Goal: Task Accomplishment & Management: Use online tool/utility

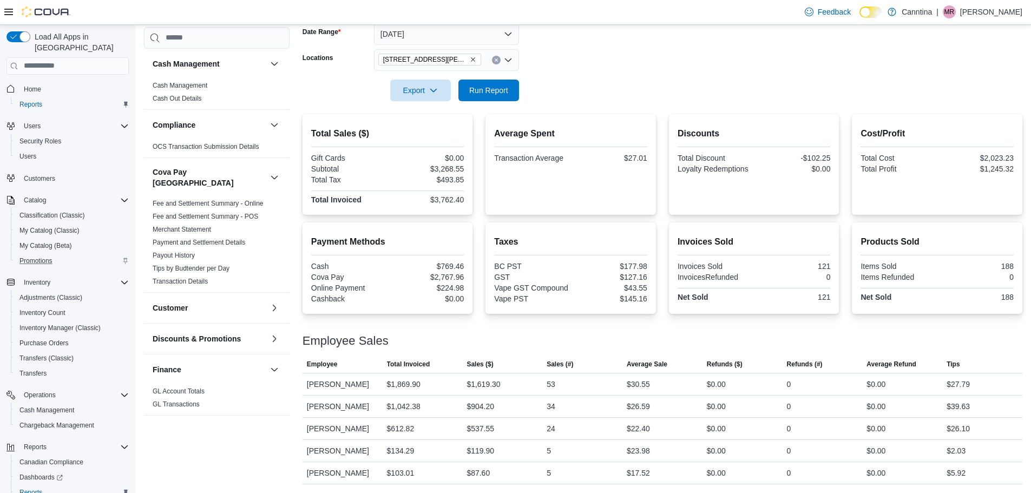
scroll to position [554, 0]
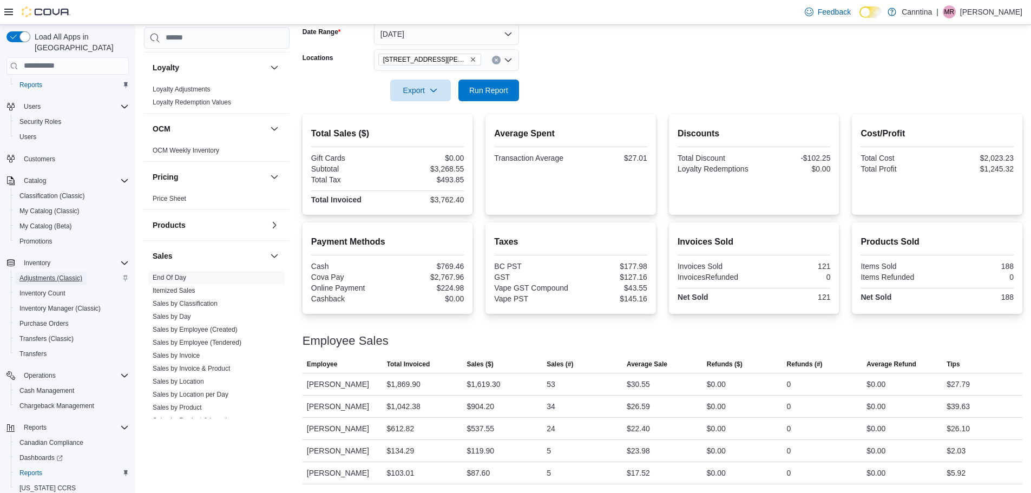
click at [44, 274] on span "Adjustments (Classic)" at bounding box center [50, 278] width 63 height 9
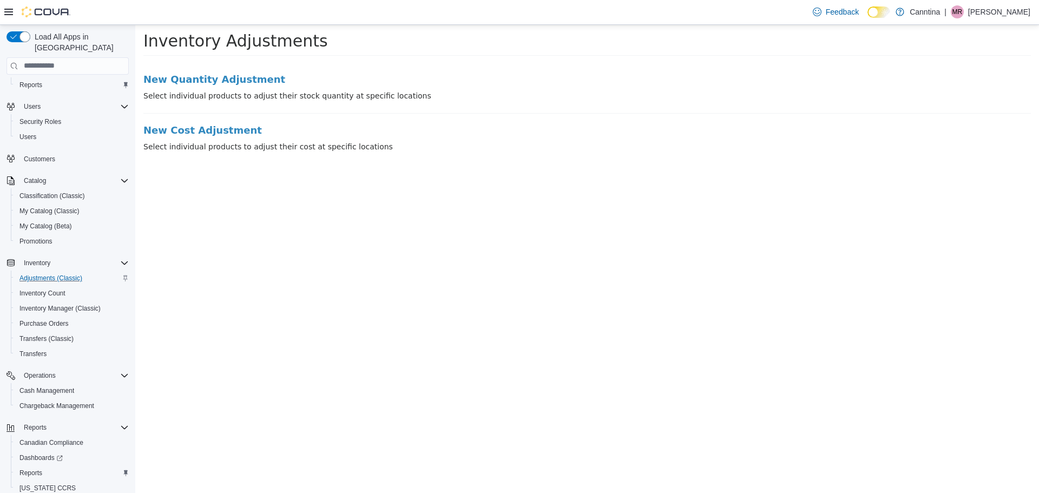
click at [32, 171] on div "Catalog Classification (Classic) My Catalog (Classic) My Catalog (Beta) Promoti…" at bounding box center [67, 211] width 122 height 80
click at [29, 176] on span "Catalog" at bounding box center [35, 180] width 22 height 9
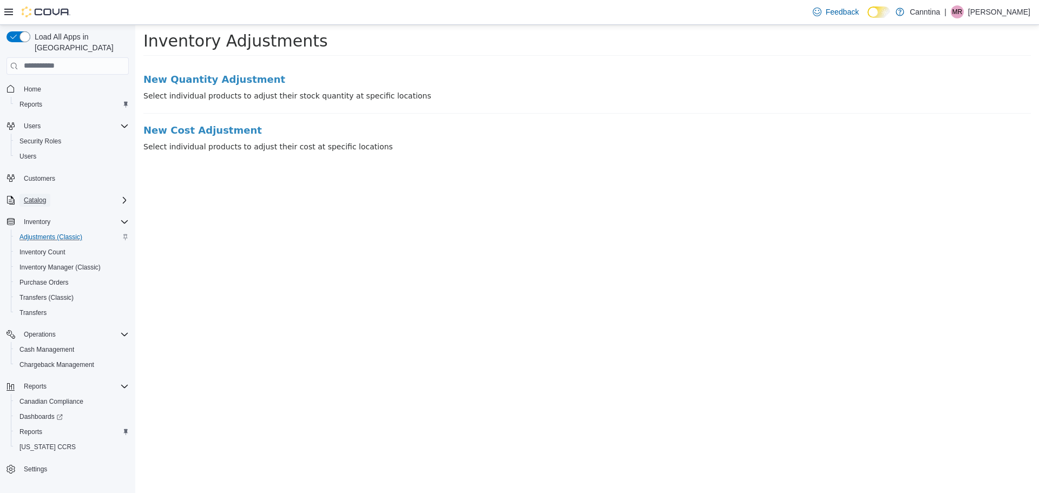
click at [43, 196] on span "Catalog" at bounding box center [35, 200] width 22 height 9
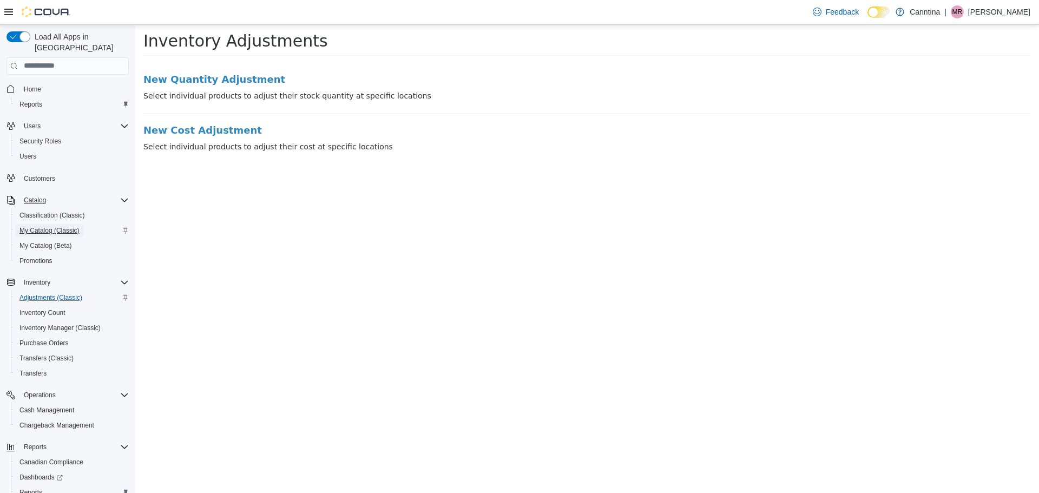
click at [32, 226] on span "My Catalog (Classic)" at bounding box center [49, 230] width 60 height 9
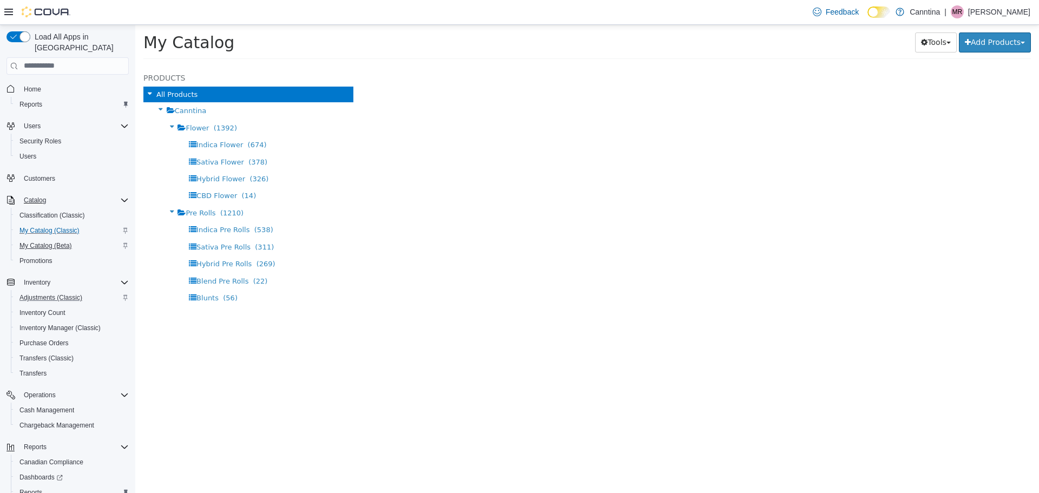
select select "**********"
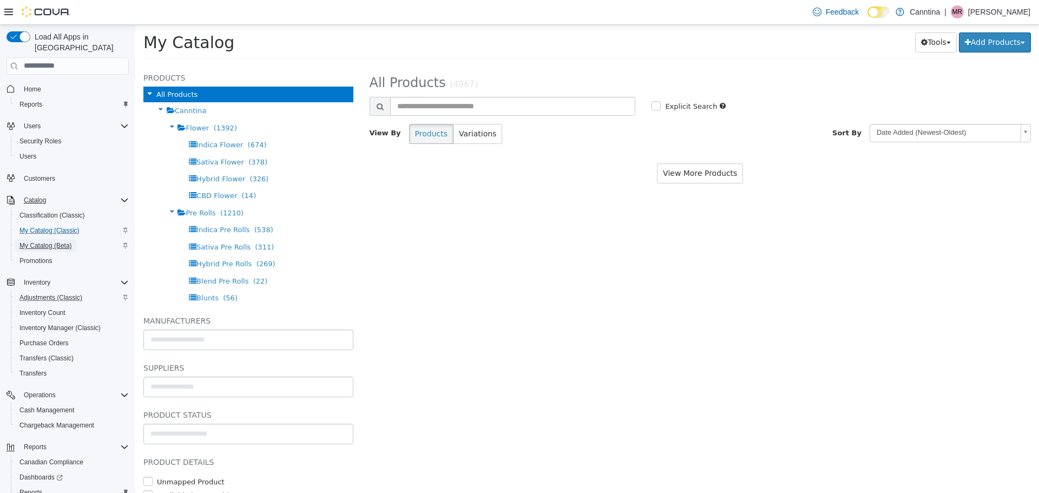
click at [25, 241] on span "My Catalog (Beta)" at bounding box center [45, 245] width 52 height 9
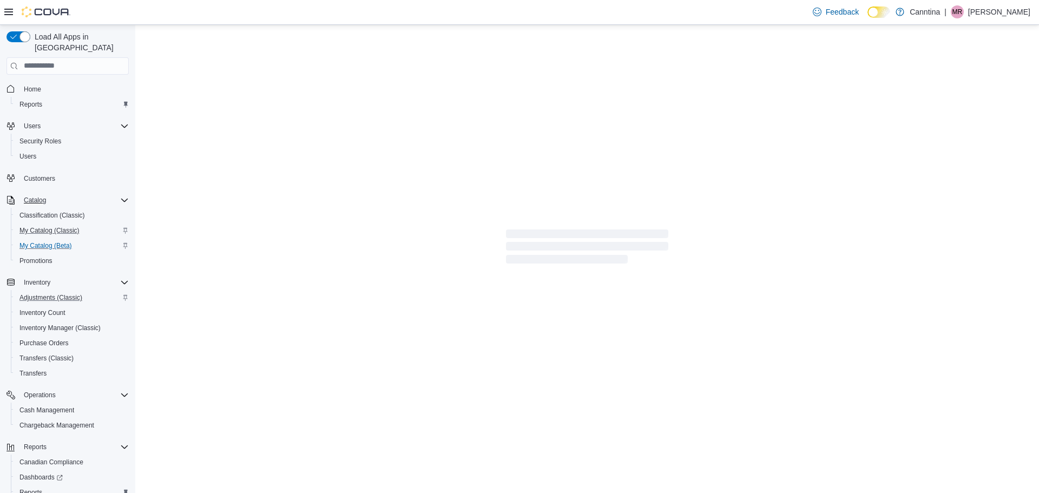
select select "**********"
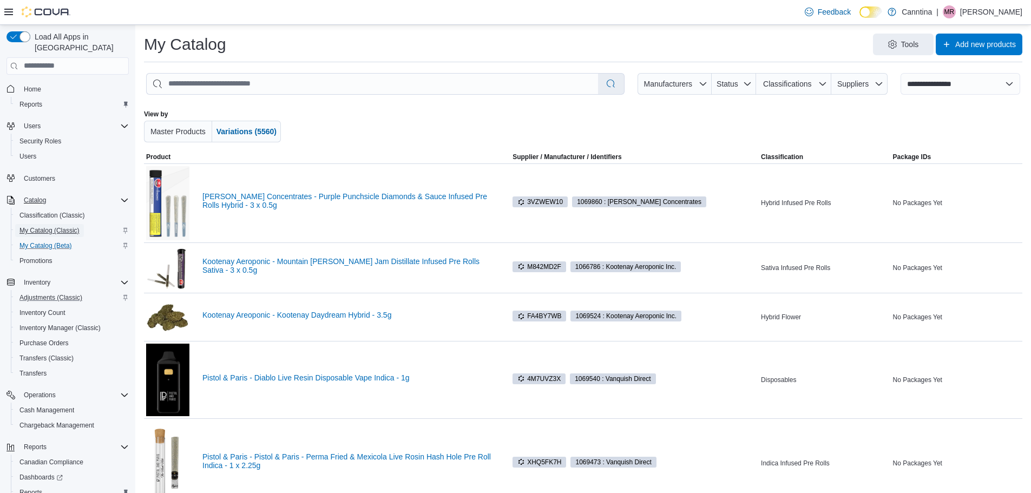
click at [49, 226] on span "My Catalog (Classic)" at bounding box center [49, 230] width 60 height 9
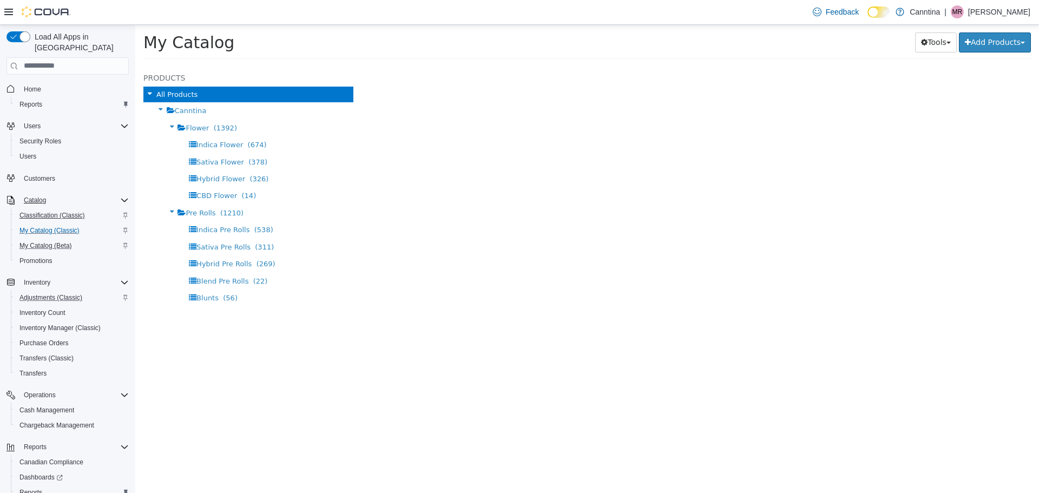
select select "**********"
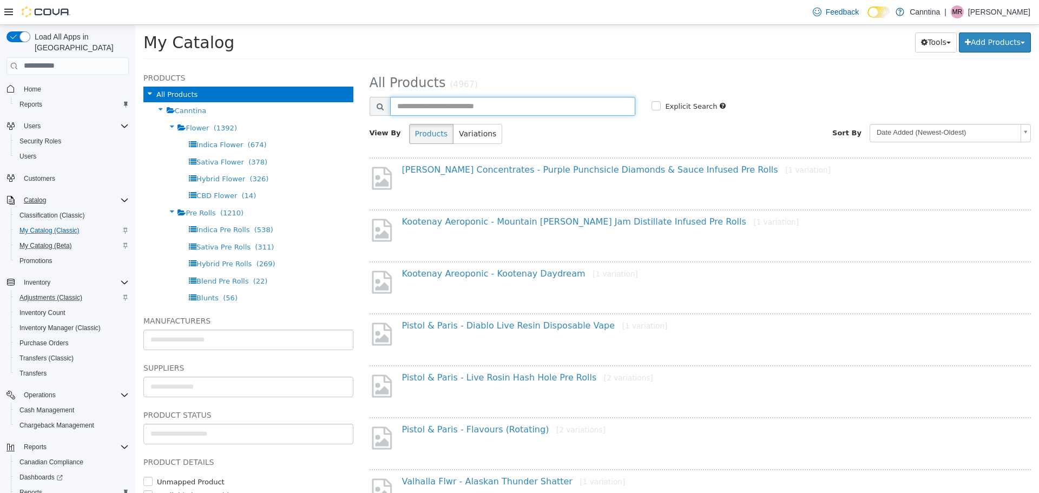
click at [420, 114] on input "text" at bounding box center [513, 105] width 246 height 19
type input "**********"
select select "**********"
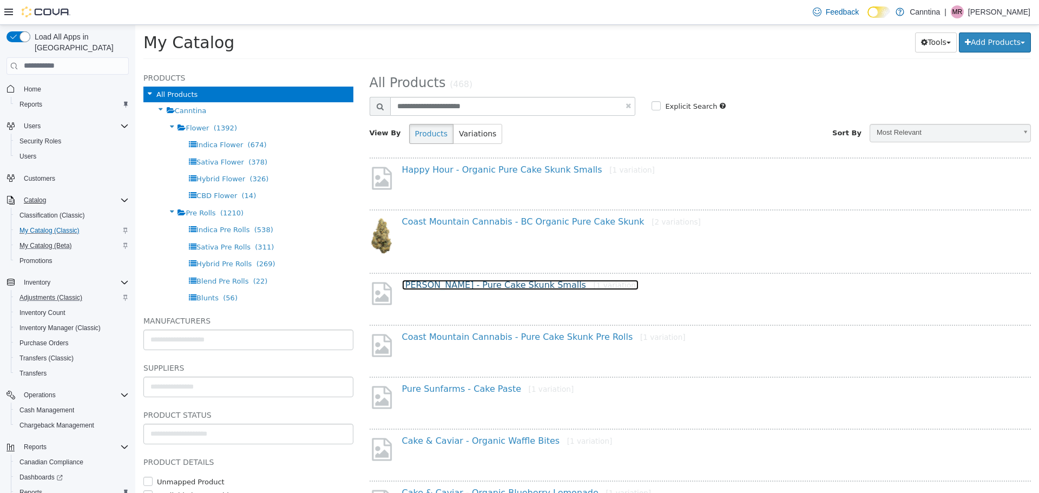
click at [493, 286] on link "[PERSON_NAME] - Pure Cake Skunk Smalls [1 variation]" at bounding box center [520, 284] width 237 height 10
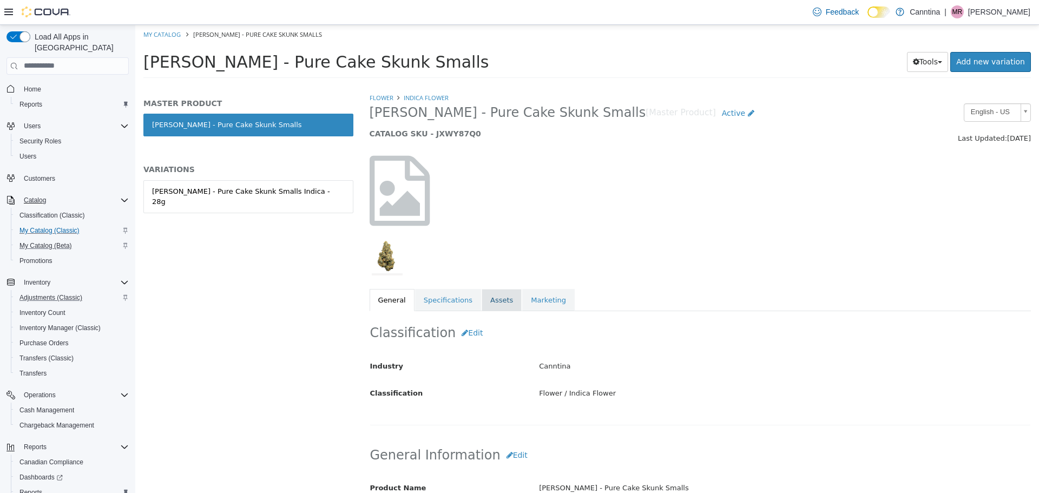
click at [499, 301] on link "Assets" at bounding box center [501, 299] width 40 height 23
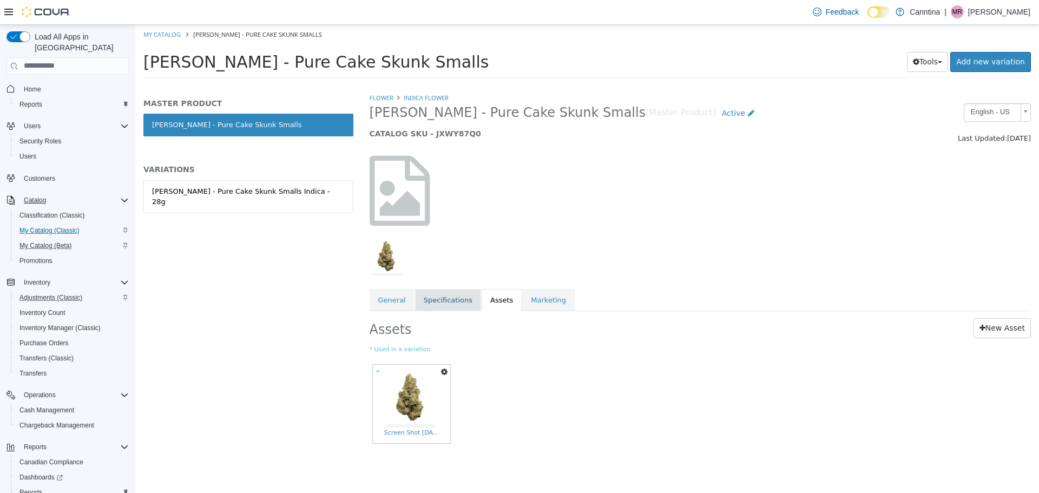
click at [425, 294] on link "Specifications" at bounding box center [448, 299] width 66 height 23
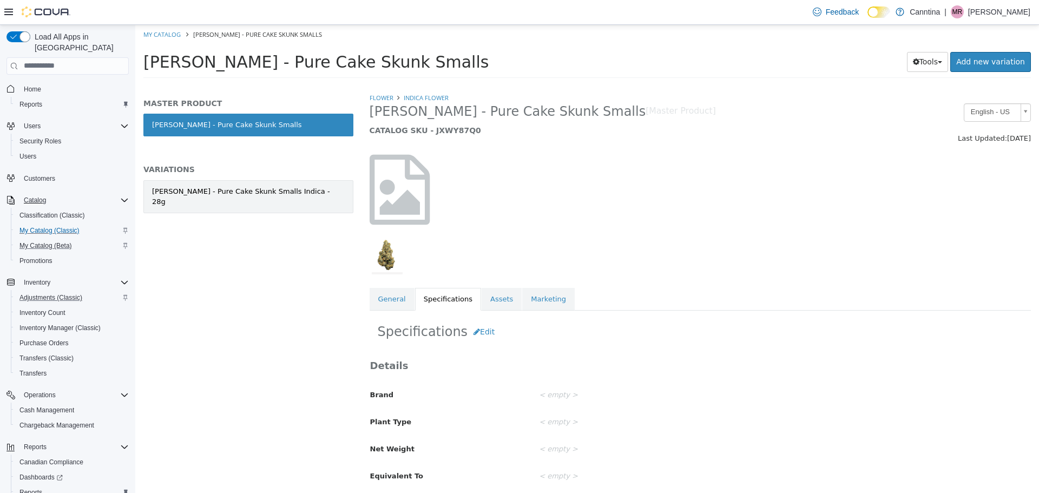
click at [270, 186] on div "[PERSON_NAME] - Pure Cake Skunk Smalls Indica - 28g" at bounding box center [248, 196] width 193 height 21
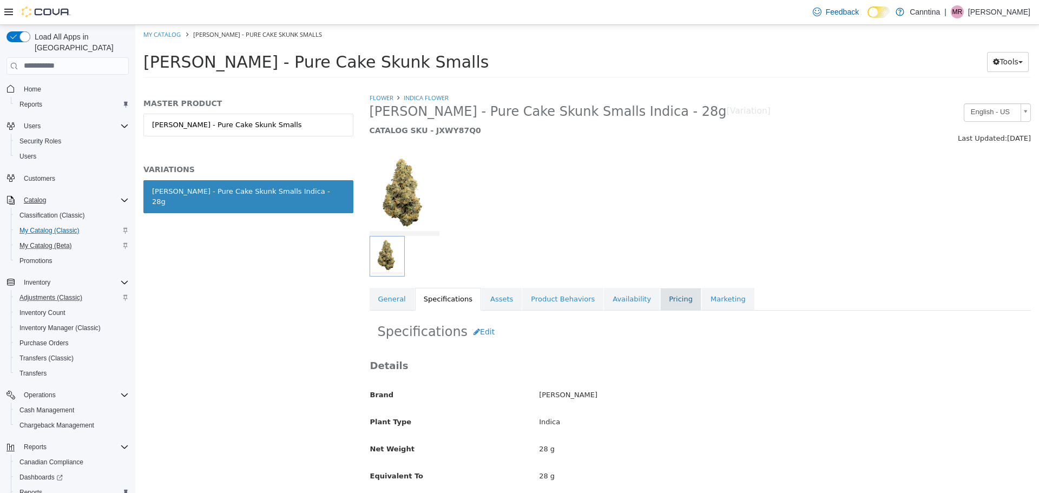
click at [660, 289] on link "Pricing" at bounding box center [680, 298] width 41 height 23
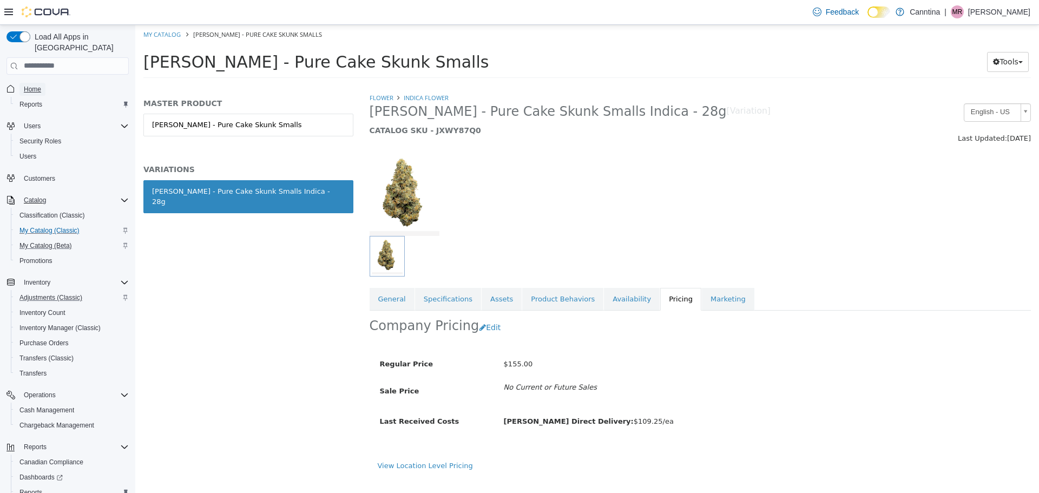
click at [37, 85] on span "Home" at bounding box center [32, 89] width 17 height 9
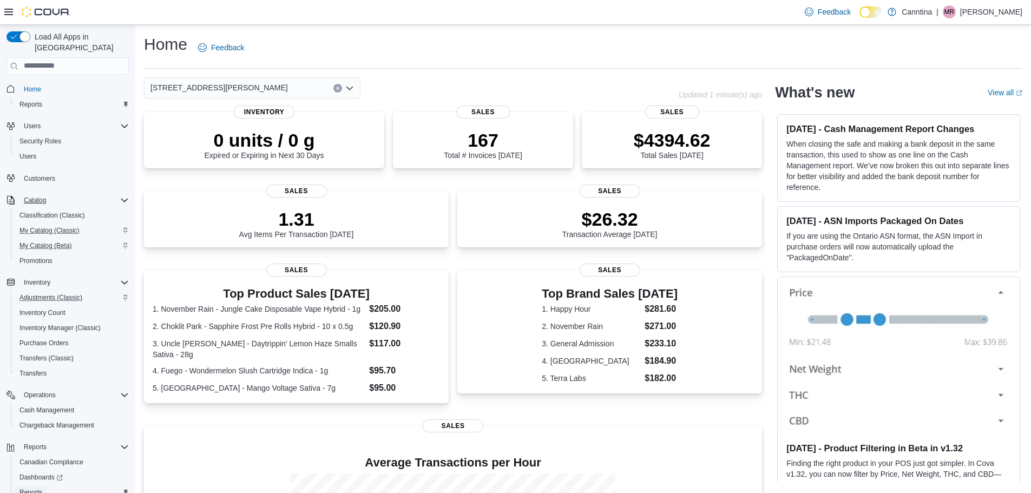
click at [34, 488] on span "Reports" at bounding box center [30, 492] width 23 height 9
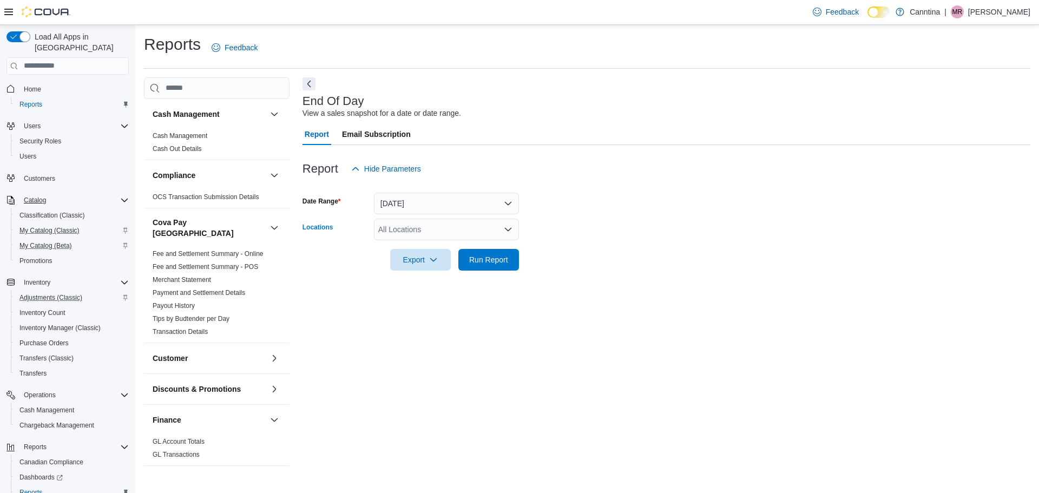
click at [415, 220] on div "All Locations" at bounding box center [446, 230] width 145 height 22
click at [409, 257] on button "[STREET_ADDRESS][PERSON_NAME]" at bounding box center [446, 264] width 145 height 16
click at [388, 322] on div "End Of Day View a sales snapshot for a date or date range. Report Email Subscri…" at bounding box center [666, 272] width 728 height 391
click at [481, 257] on span "Run Report" at bounding box center [488, 259] width 39 height 11
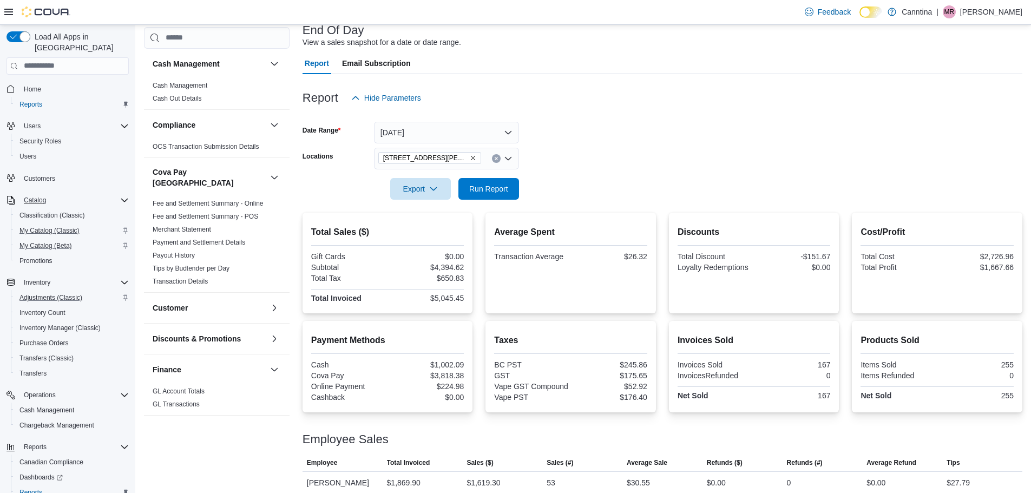
scroll to position [169, 0]
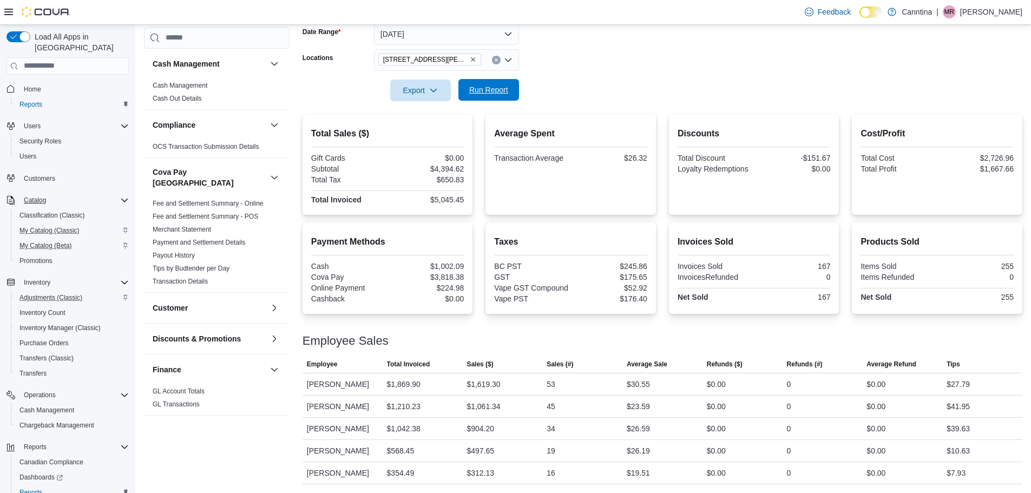
click at [479, 88] on span "Run Report" at bounding box center [488, 89] width 39 height 11
